Goal: Information Seeking & Learning: Learn about a topic

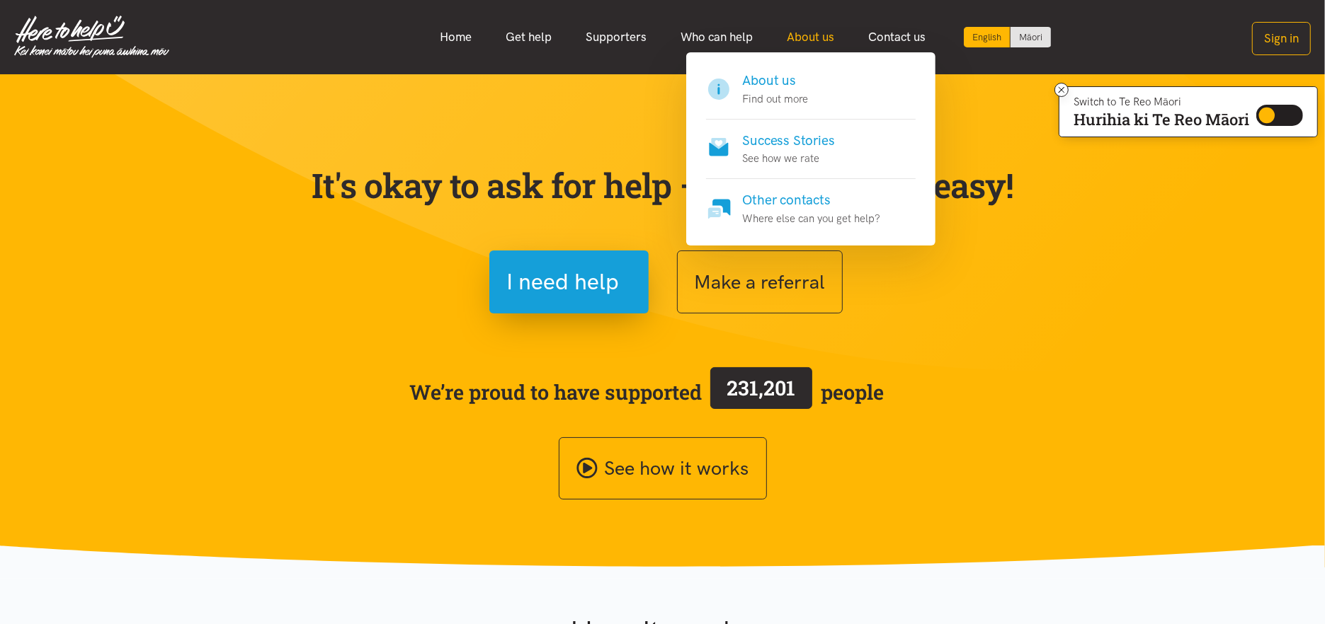
click at [815, 35] on link "About us" at bounding box center [810, 37] width 81 height 30
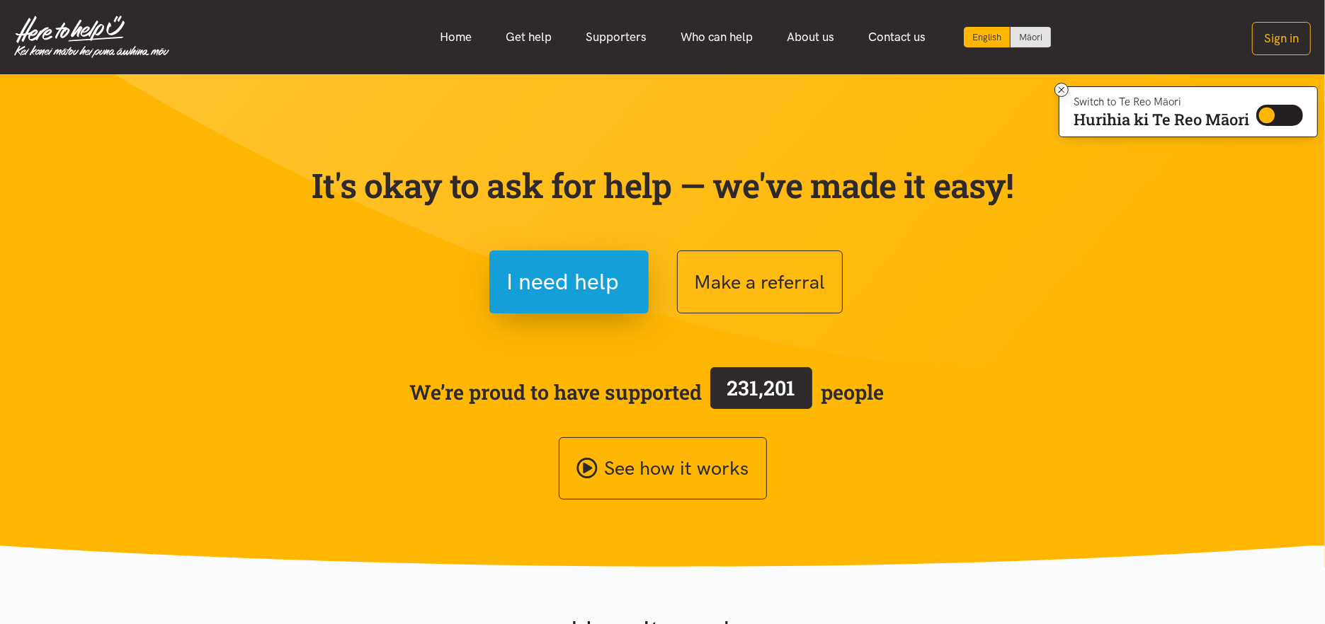
click at [1042, 313] on section "It's okay to ask for help — we've made it easy! I need help Make a referral We’…" at bounding box center [662, 320] width 1325 height 493
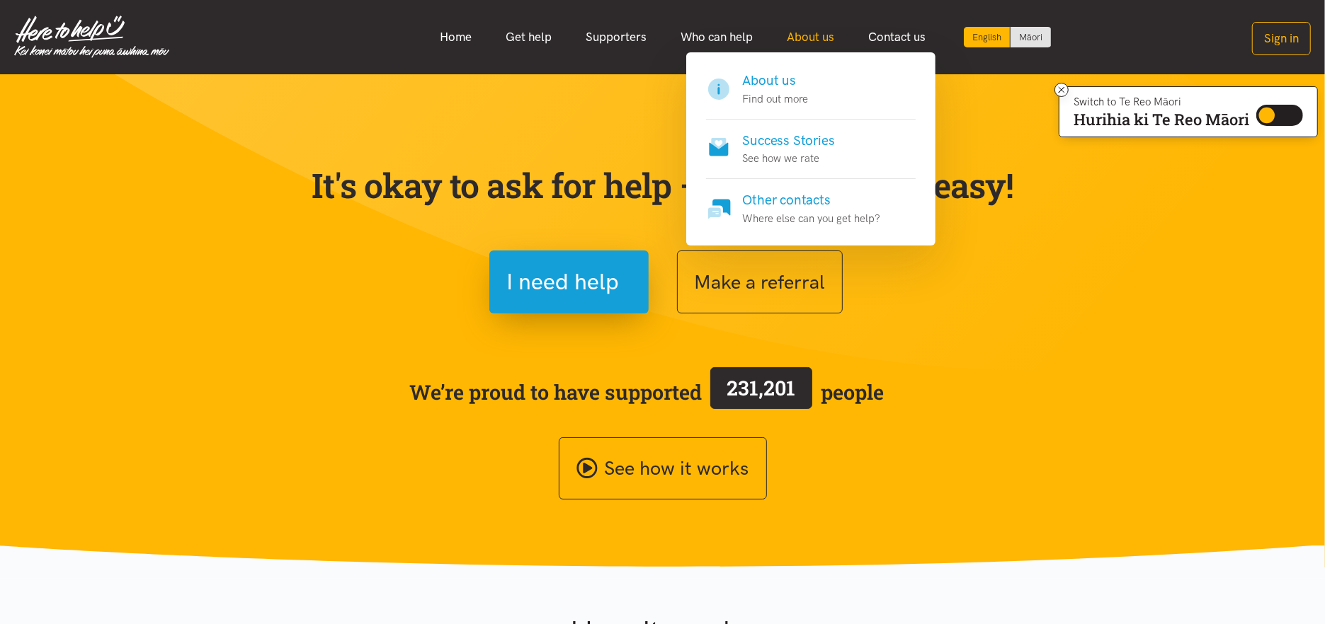
click at [825, 31] on link "About us" at bounding box center [810, 37] width 81 height 30
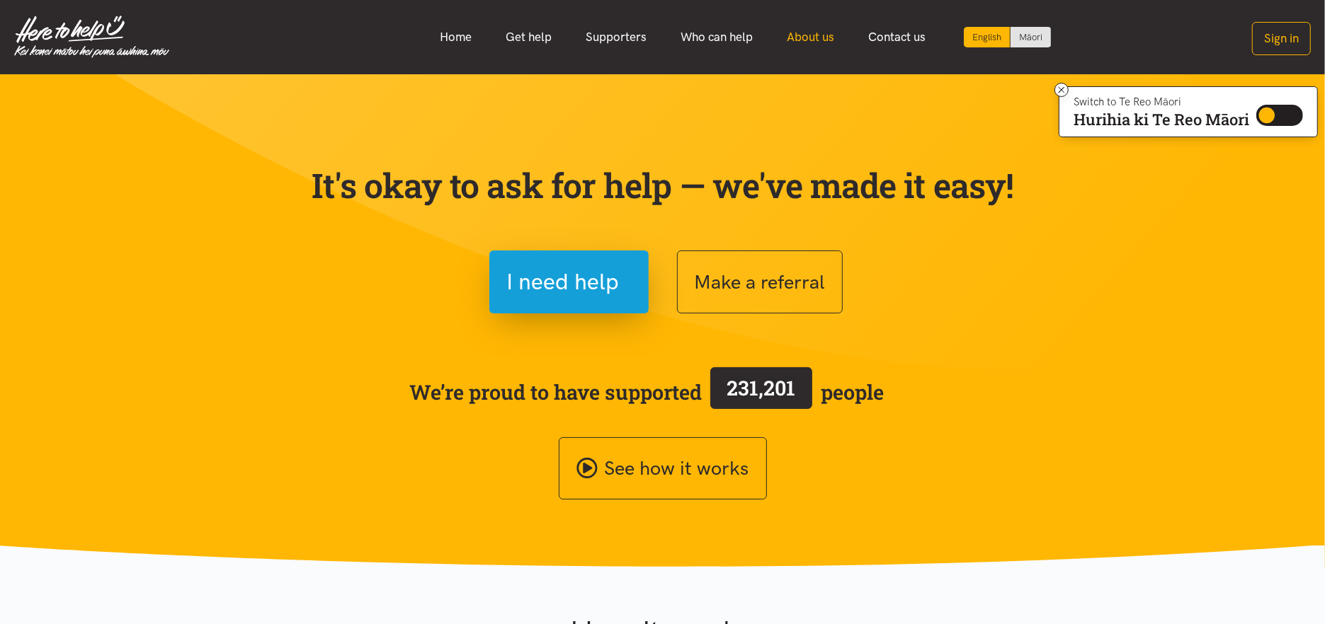
click at [819, 34] on link "About us" at bounding box center [810, 37] width 81 height 30
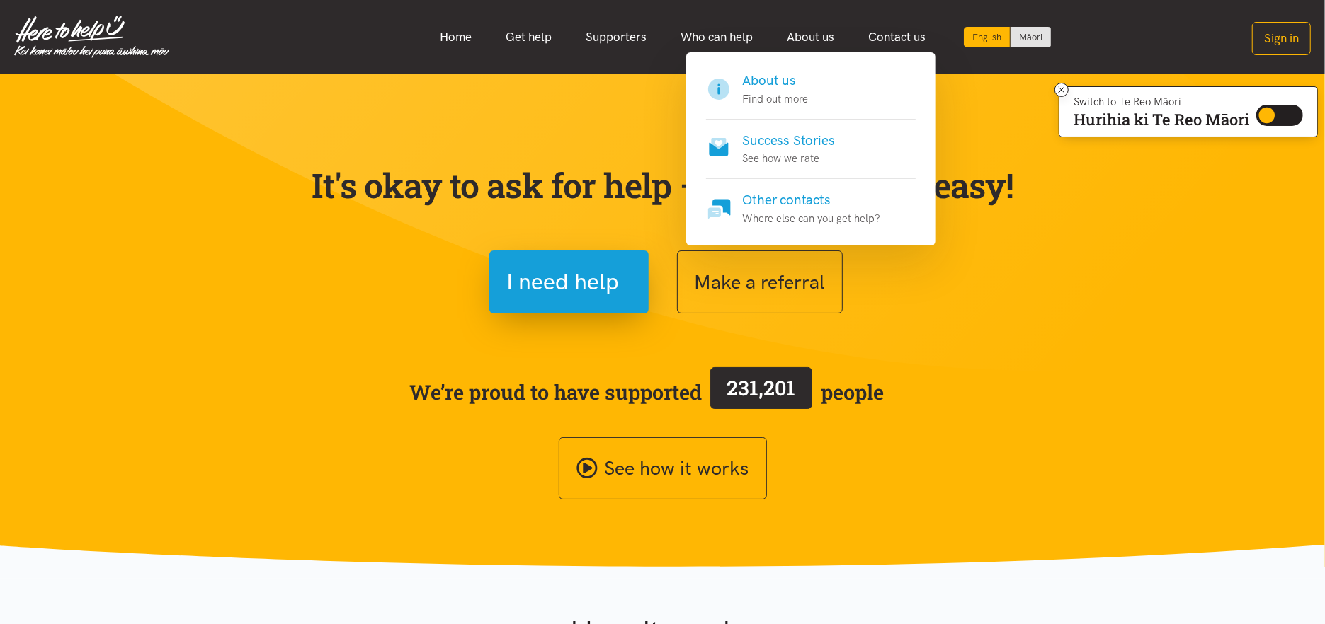
click at [760, 86] on h4 "About us" at bounding box center [776, 81] width 66 height 20
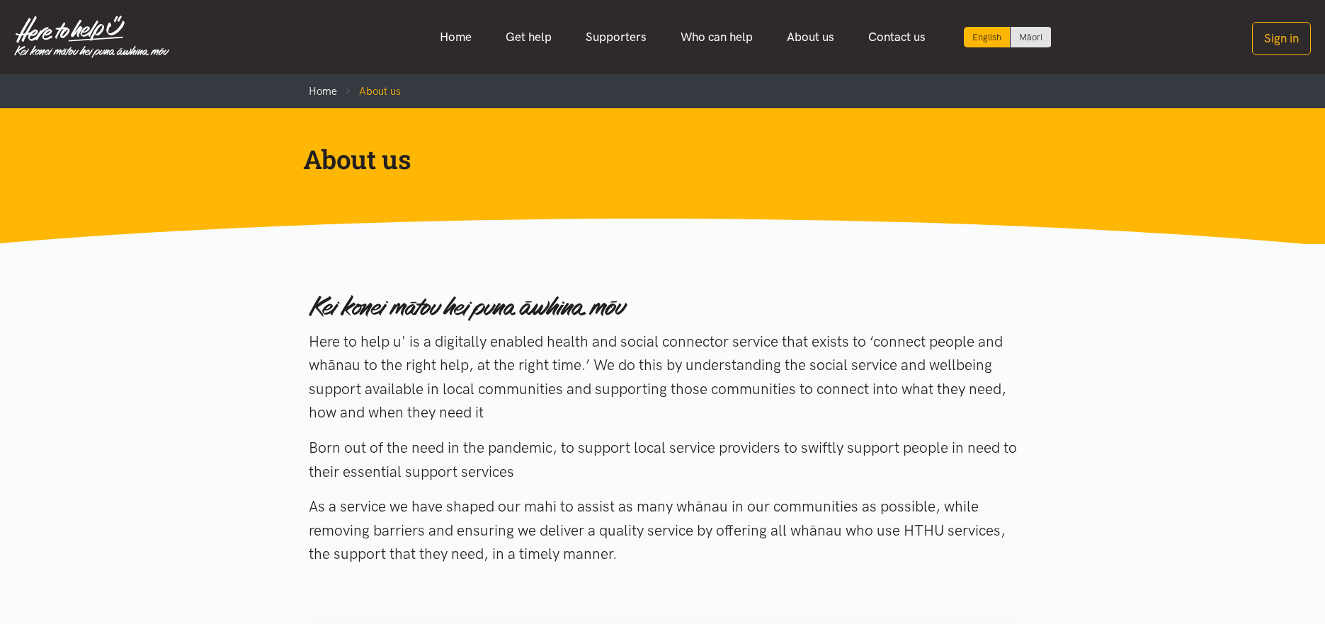
scroll to position [150, 0]
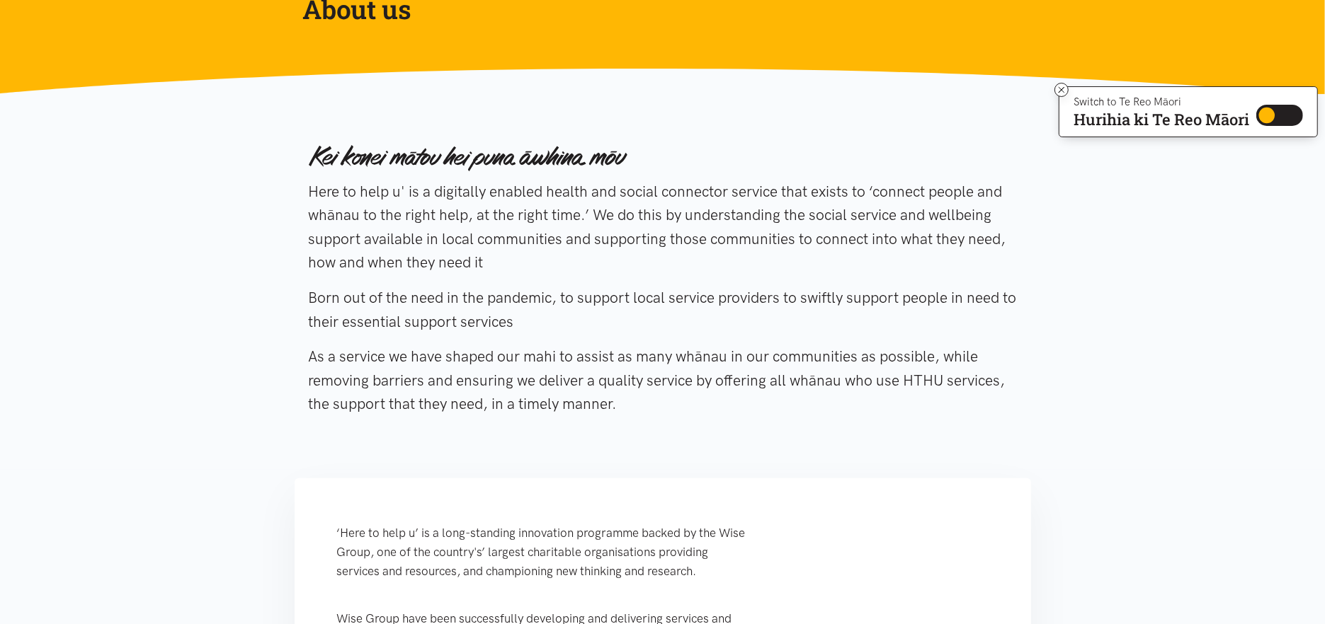
drag, startPoint x: 310, startPoint y: 188, endPoint x: 628, endPoint y: 408, distance: 386.7
click at [628, 408] on div "Here to help u' is a digitally enabled health and social connector service that…" at bounding box center [663, 282] width 708 height 308
copy div "Here to help u' is a digitally enabled health and social connector service that…"
